Goal: Information Seeking & Learning: Learn about a topic

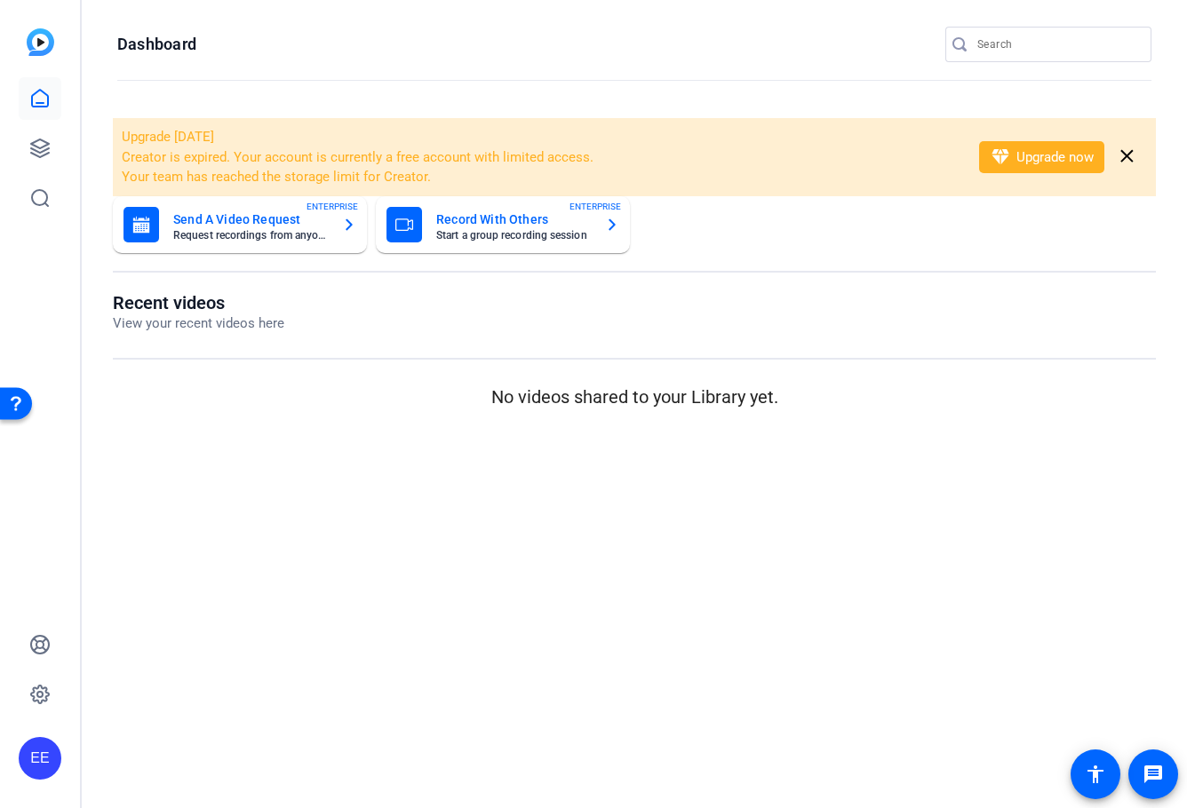
click at [257, 238] on mat-card-subtitle "Request recordings from anyone, anywhere" at bounding box center [250, 235] width 155 height 11
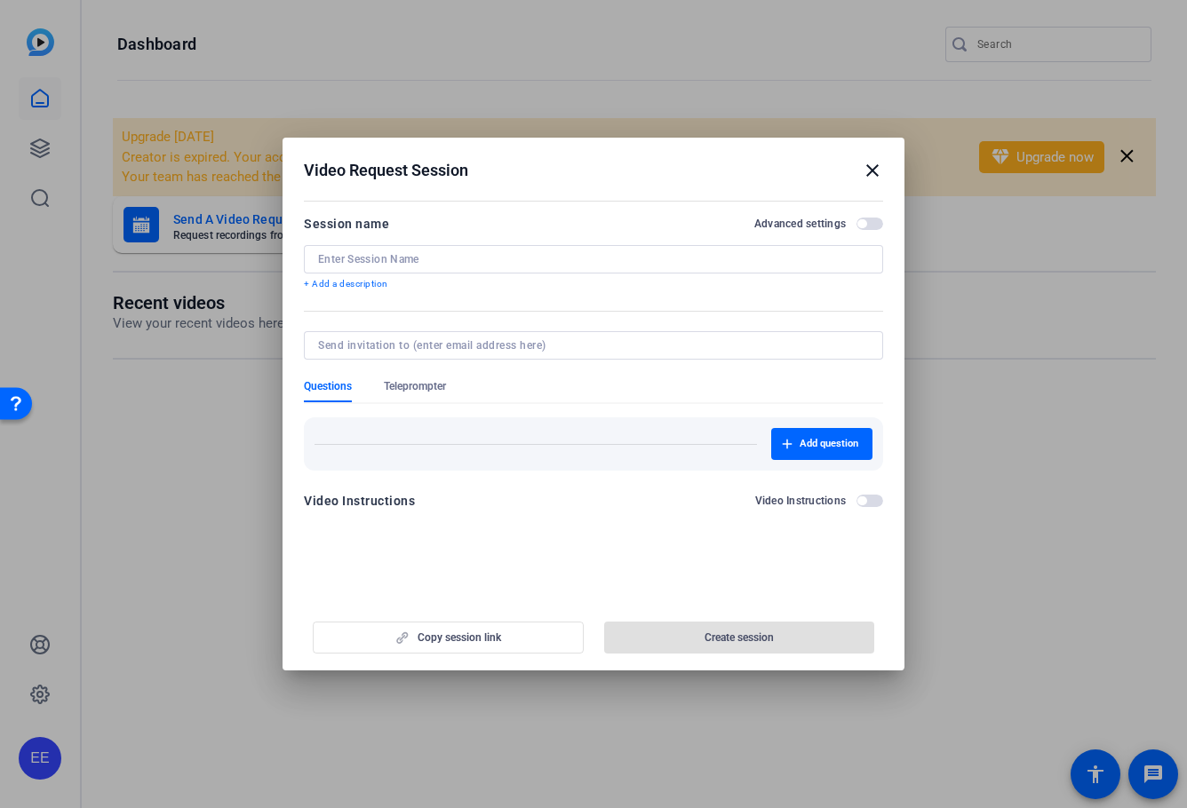
click at [871, 172] on mat-icon "close" at bounding box center [872, 170] width 21 height 21
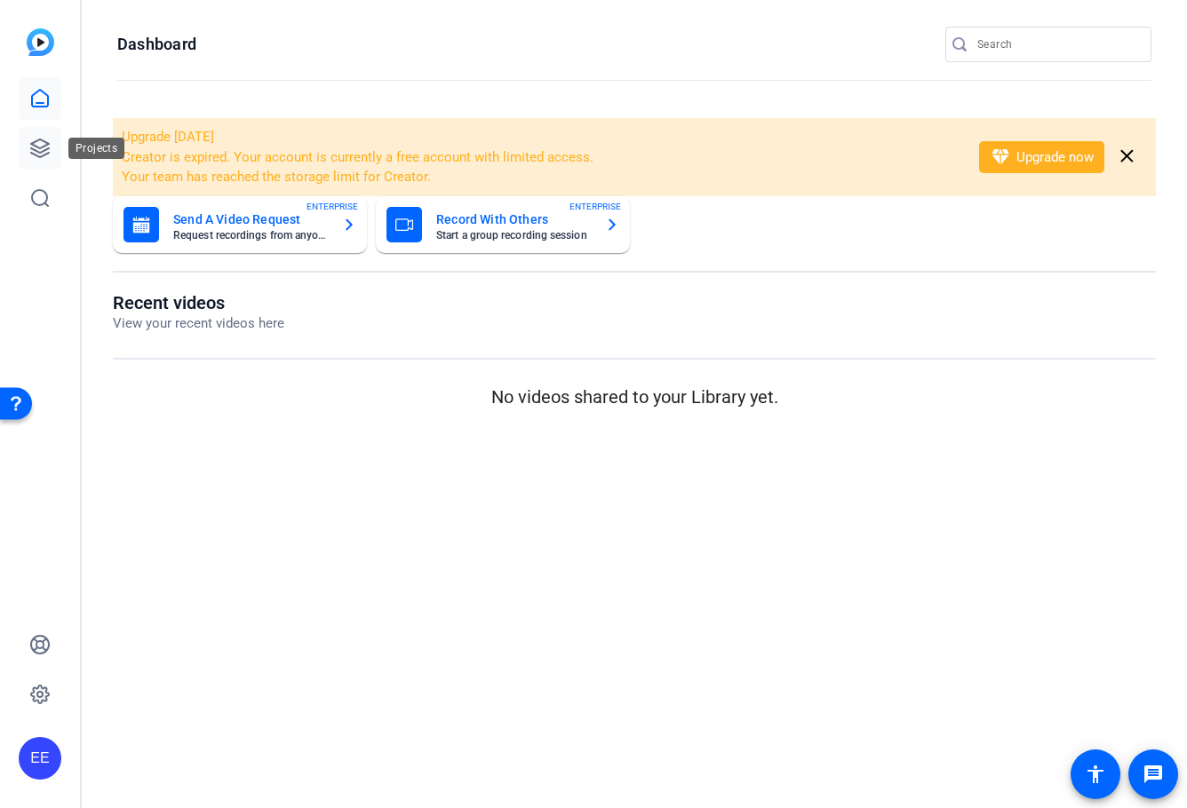
click at [41, 158] on icon at bounding box center [39, 148] width 21 height 21
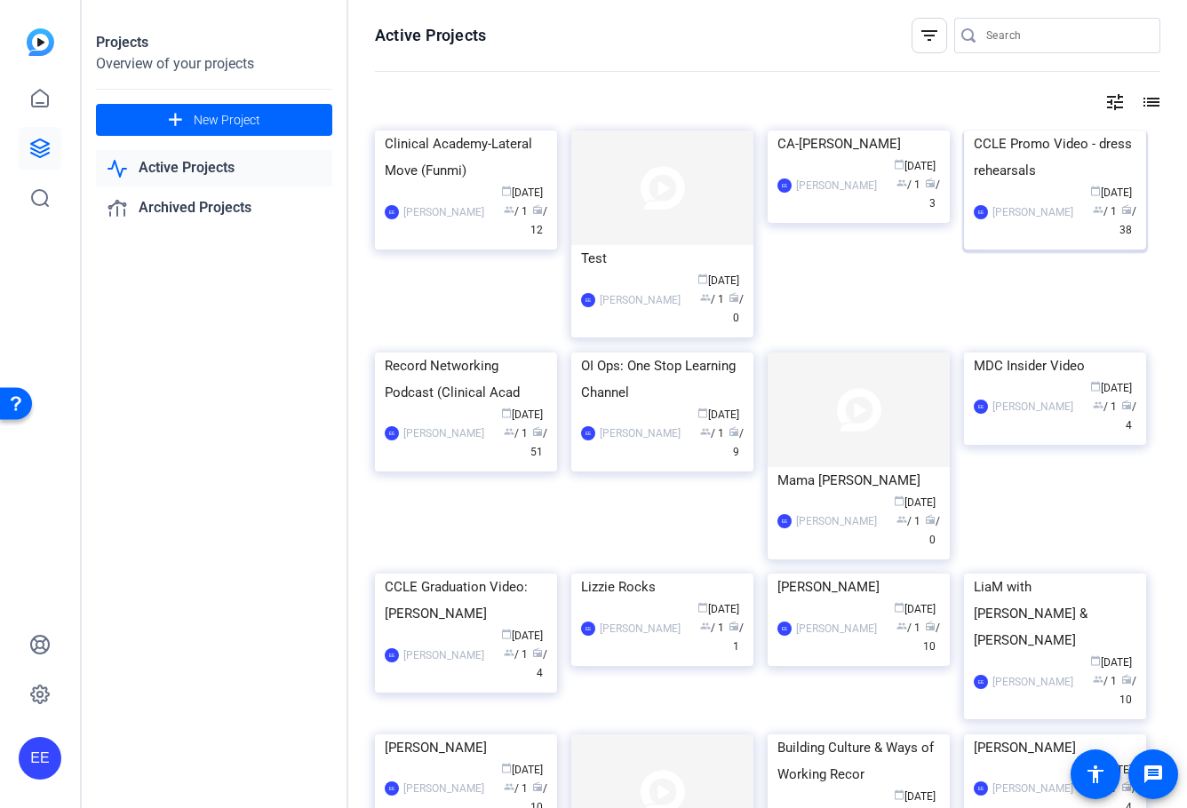
click at [1060, 131] on img at bounding box center [1055, 131] width 182 height 0
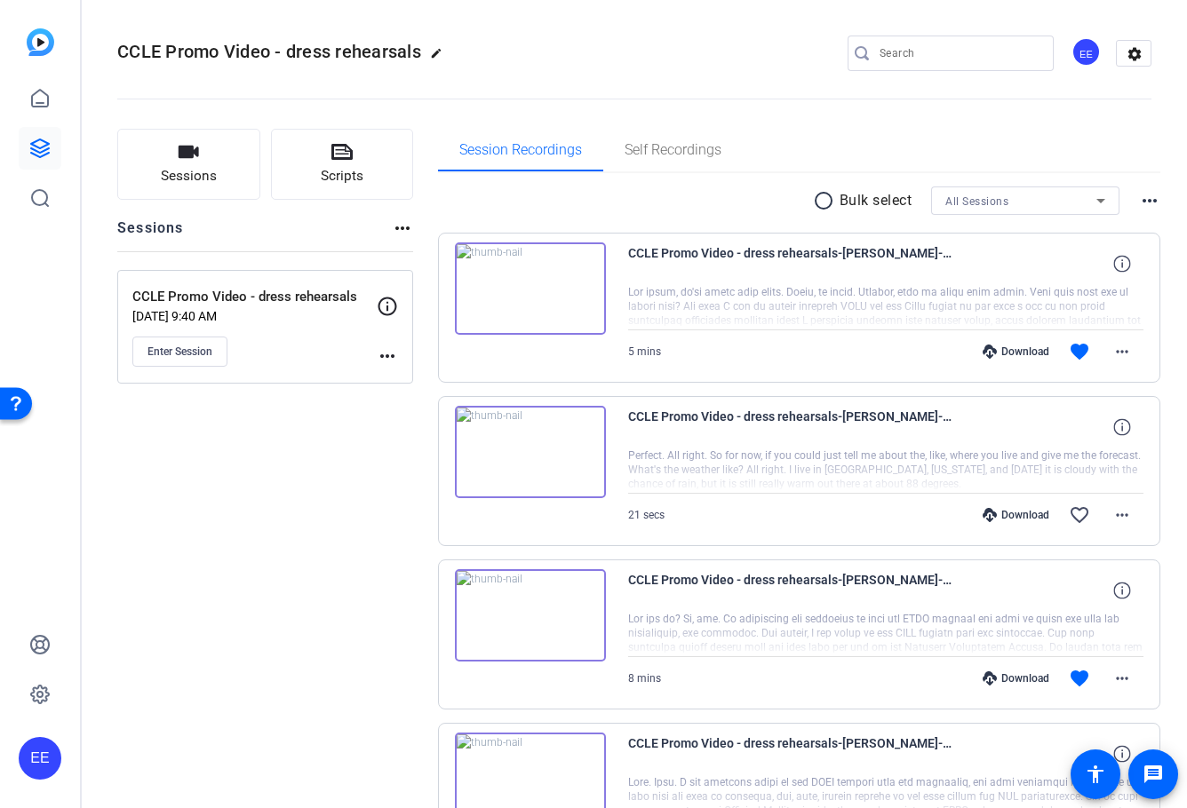
click at [592, 312] on img at bounding box center [530, 289] width 151 height 92
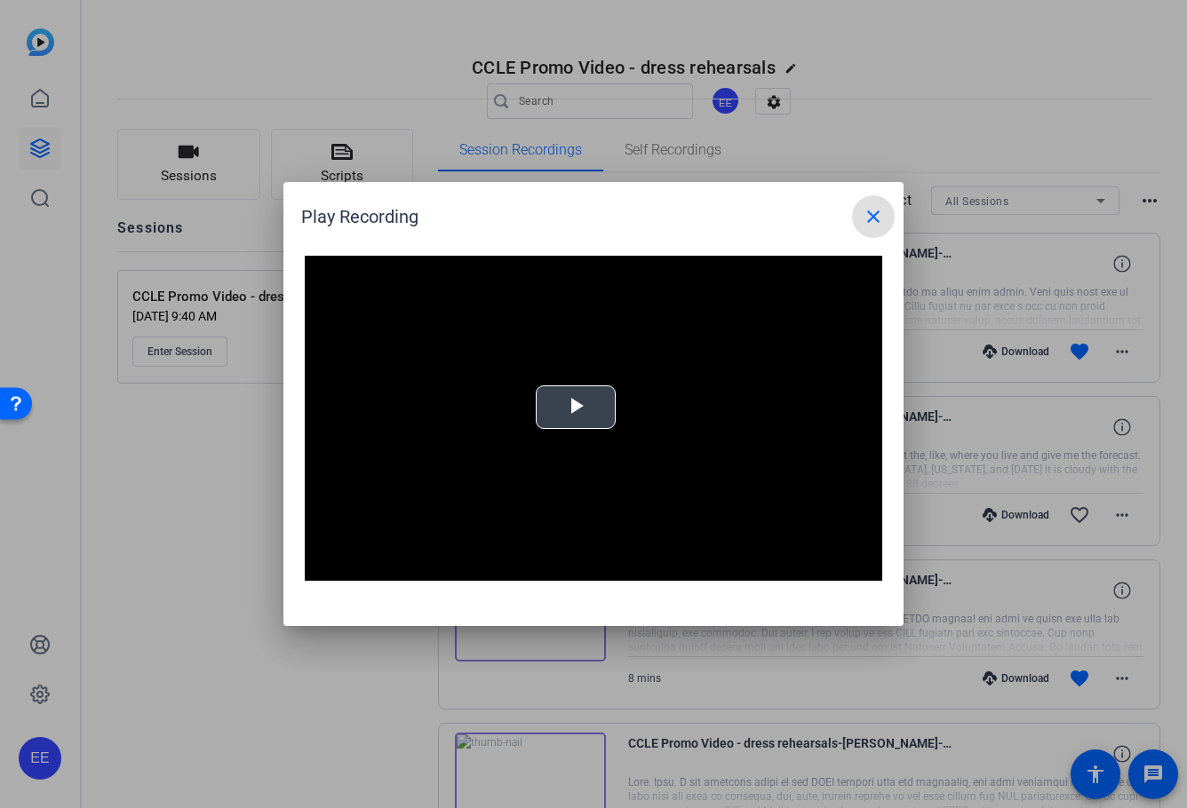
click at [576, 408] on span "Video Player" at bounding box center [576, 408] width 0 height 0
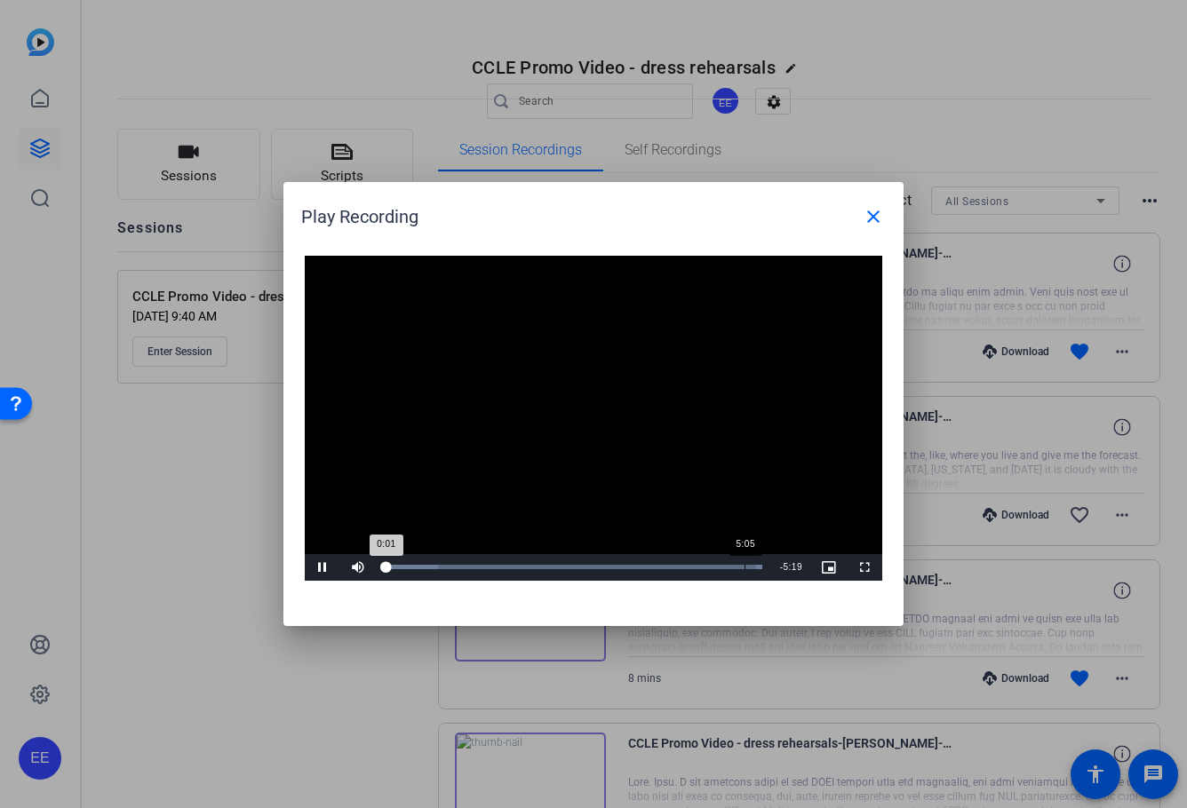
click at [744, 569] on div "Loaded : 100.00% 5:05 0:01" at bounding box center [573, 567] width 395 height 27
click at [872, 218] on mat-icon "close" at bounding box center [873, 216] width 21 height 21
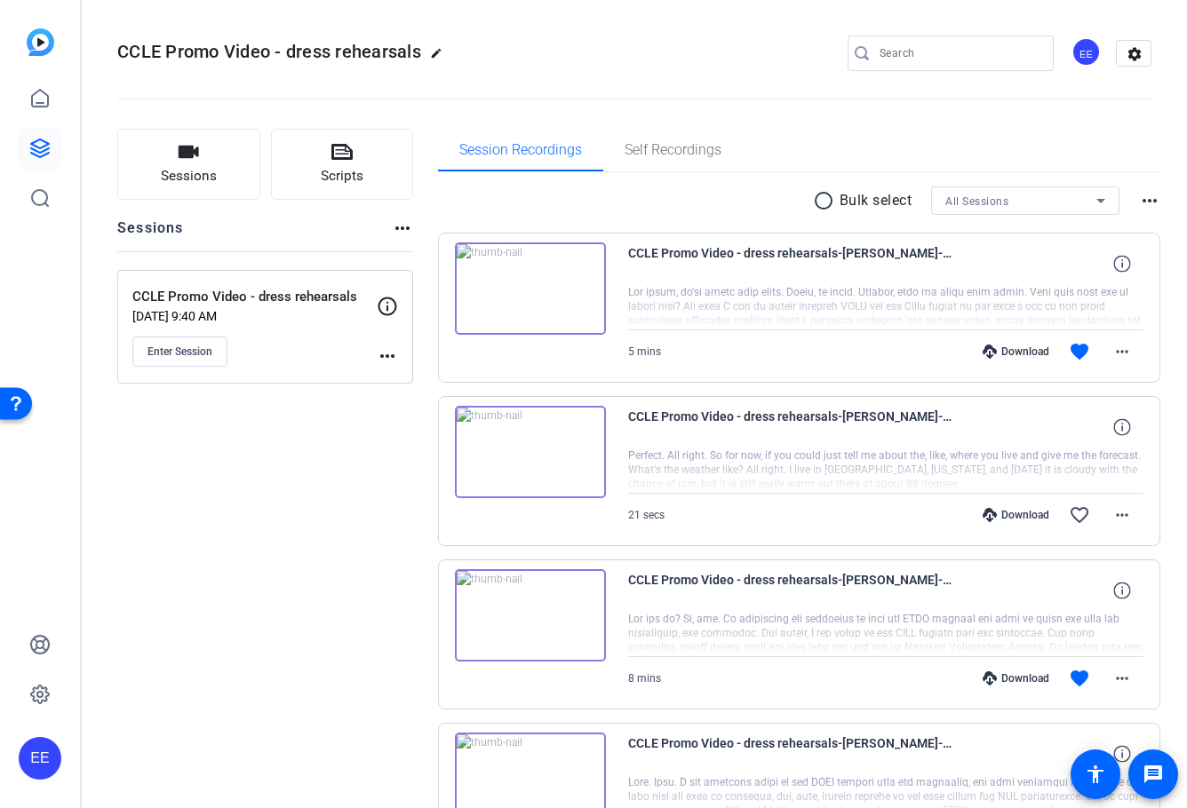
click at [529, 443] on img at bounding box center [530, 452] width 151 height 92
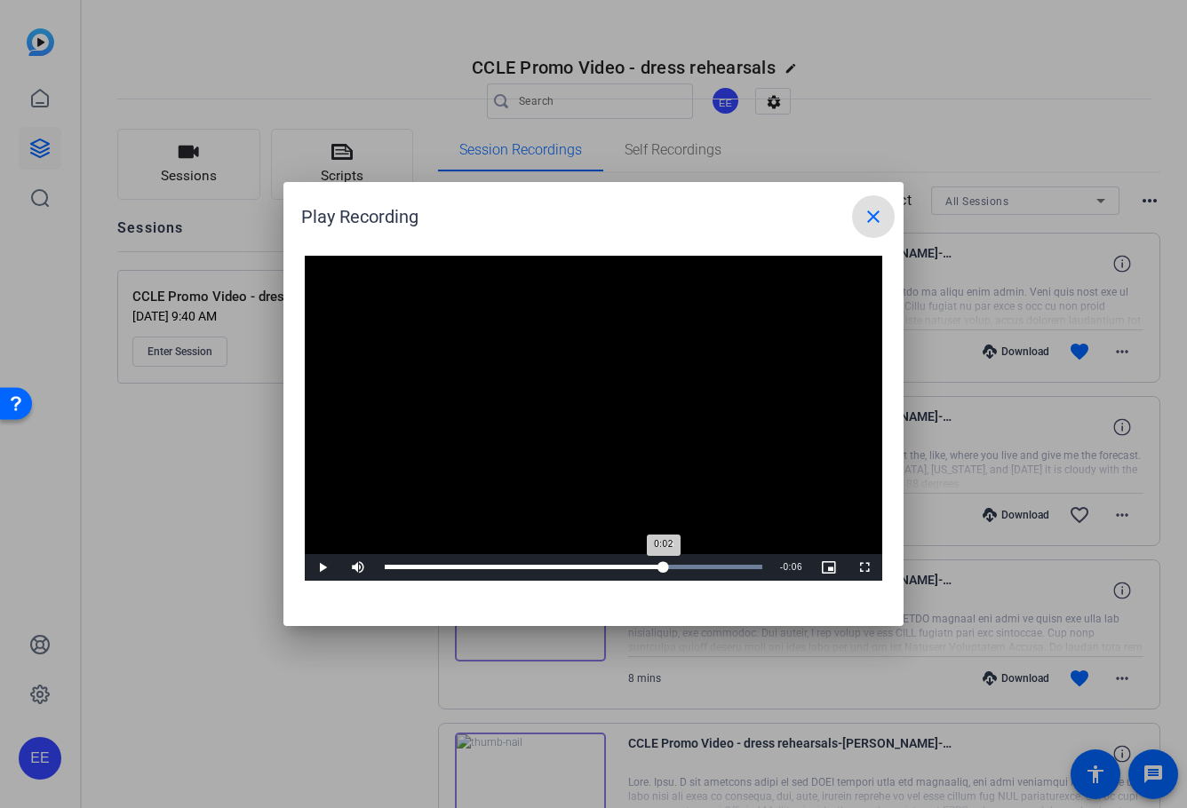
click at [663, 566] on div "Loaded : 100.00% 0:15 0:02" at bounding box center [574, 567] width 378 height 4
click at [717, 566] on div "Loaded : 100.00% 0:18 0:16" at bounding box center [574, 567] width 378 height 4
click at [673, 571] on div "Loaded : 100.00% 0:16 0:16" at bounding box center [573, 567] width 395 height 27
click at [880, 217] on mat-icon "close" at bounding box center [873, 216] width 21 height 21
